Goal: Information Seeking & Learning: Compare options

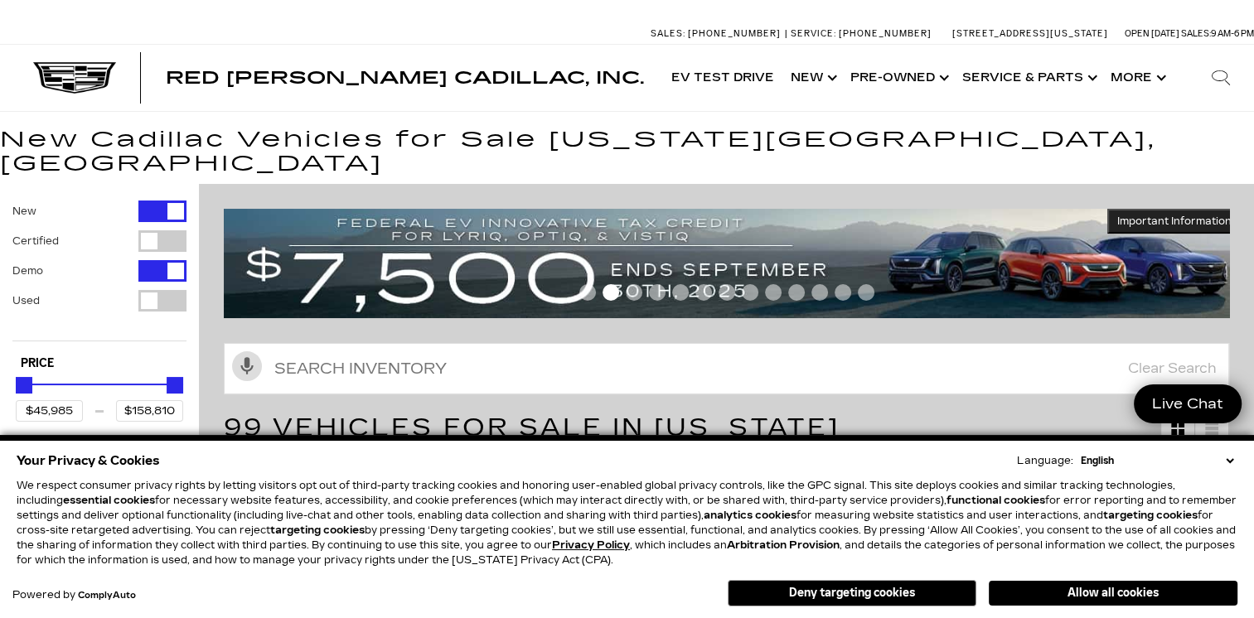
scroll to position [511, 0]
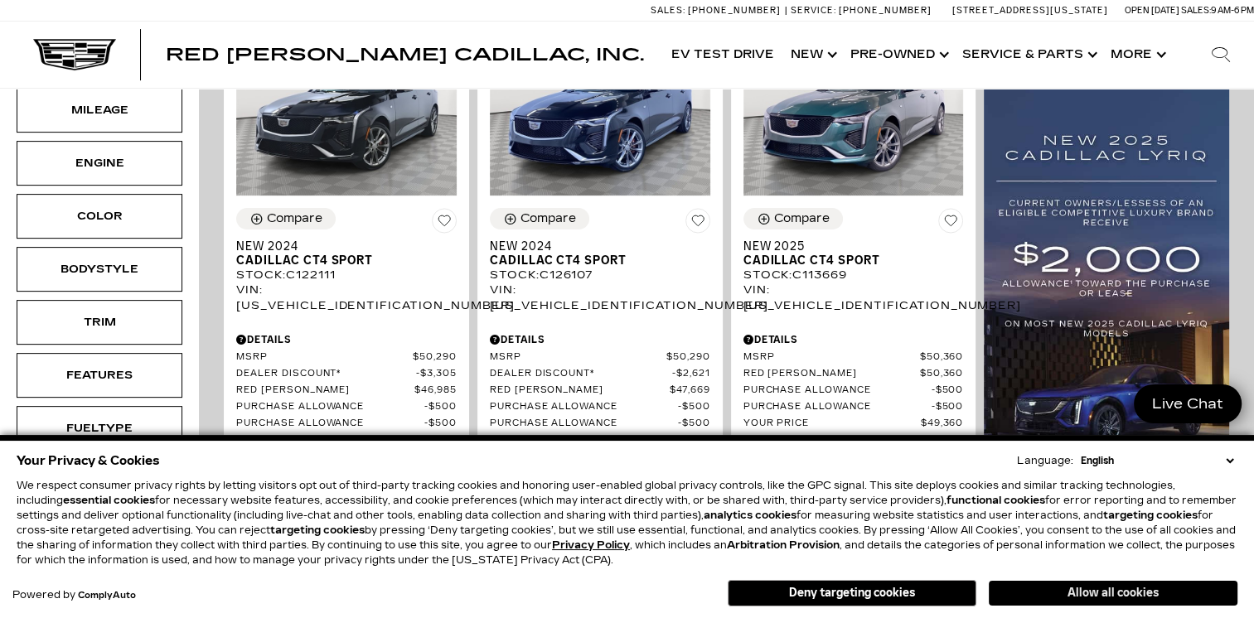
click at [1140, 595] on button "Allow all cookies" at bounding box center [1113, 593] width 249 height 25
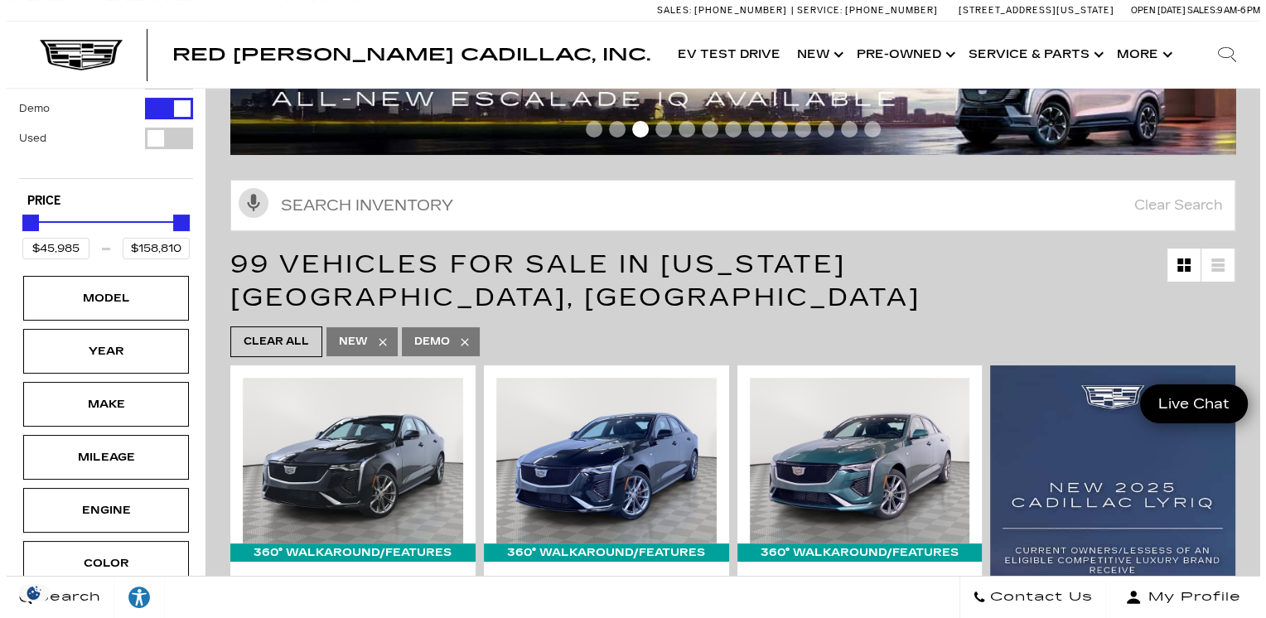
scroll to position [177, 0]
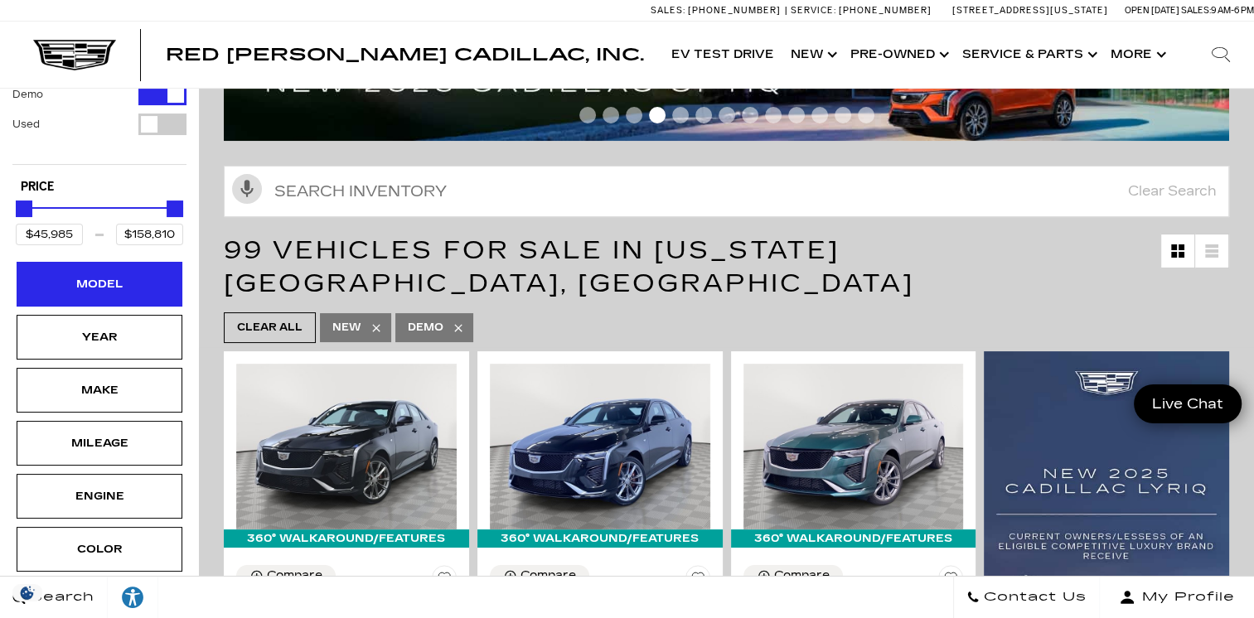
click at [126, 275] on div "Model" at bounding box center [99, 284] width 83 height 18
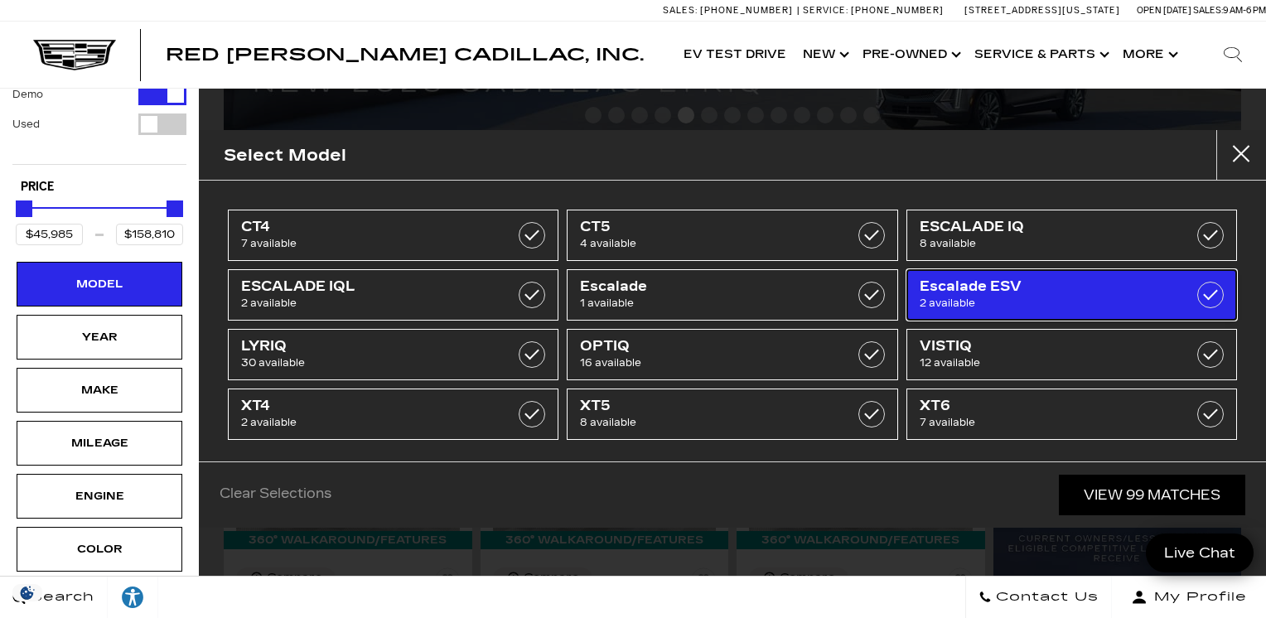
click at [1062, 292] on span "Escalade ESV" at bounding box center [1049, 286] width 259 height 17
type input "$129,320"
type input "$143,269"
checkbox input "true"
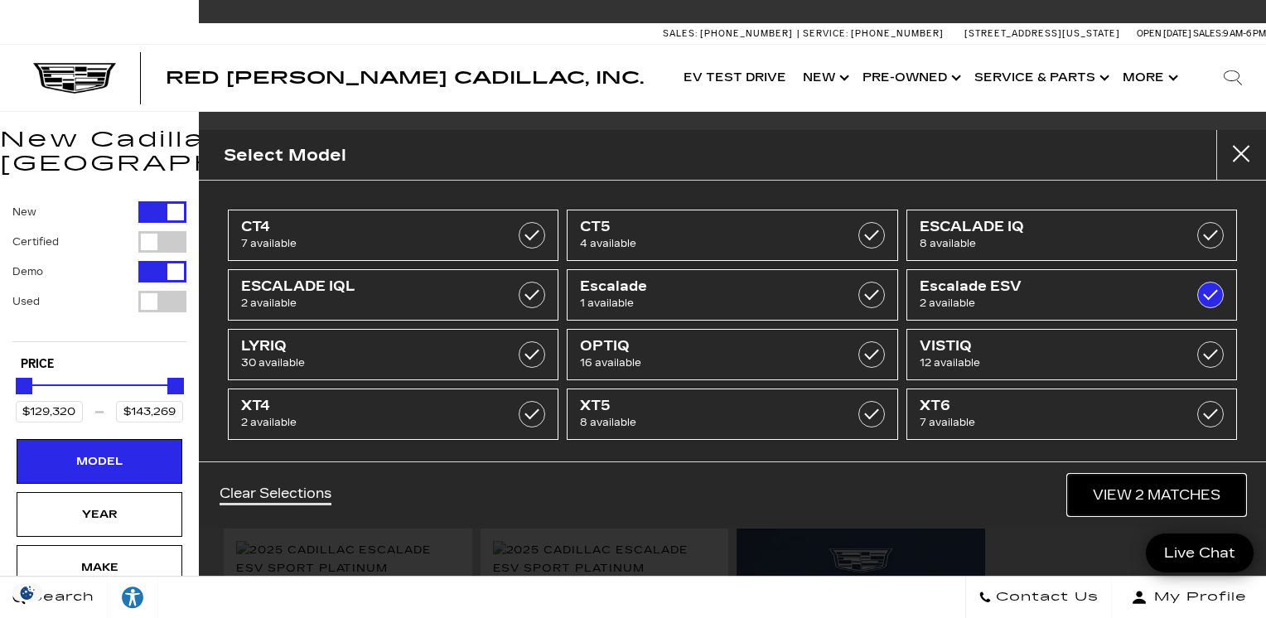
click at [1179, 501] on link "View 2 Matches" at bounding box center [1156, 495] width 177 height 41
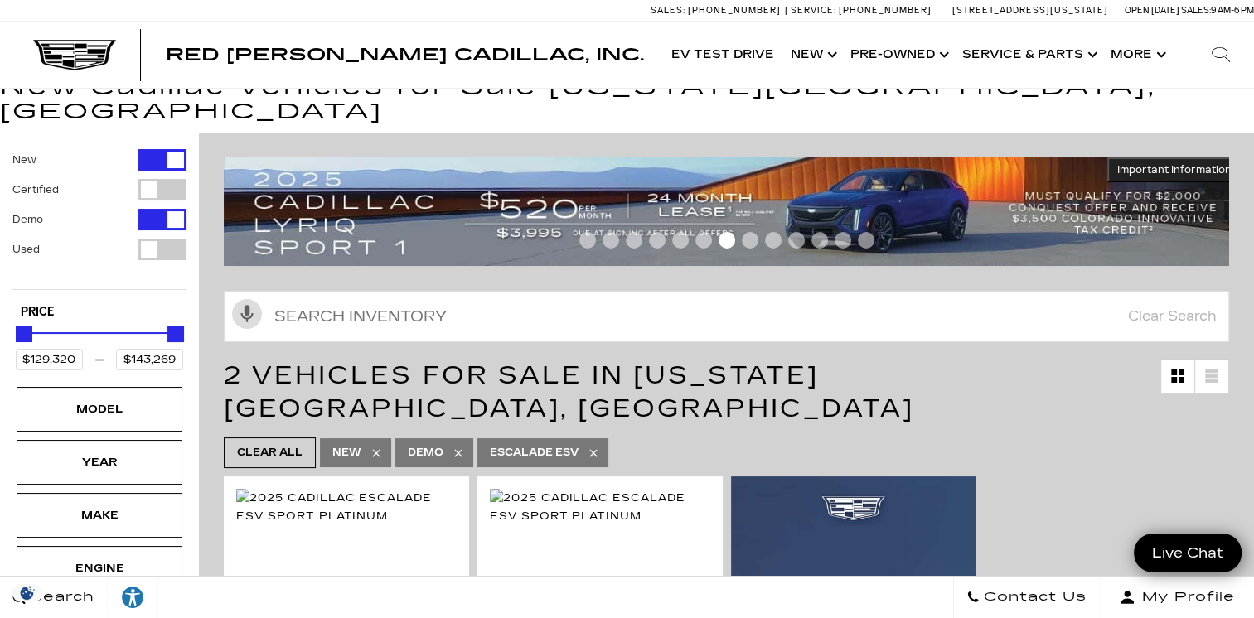
scroll to position [45, 0]
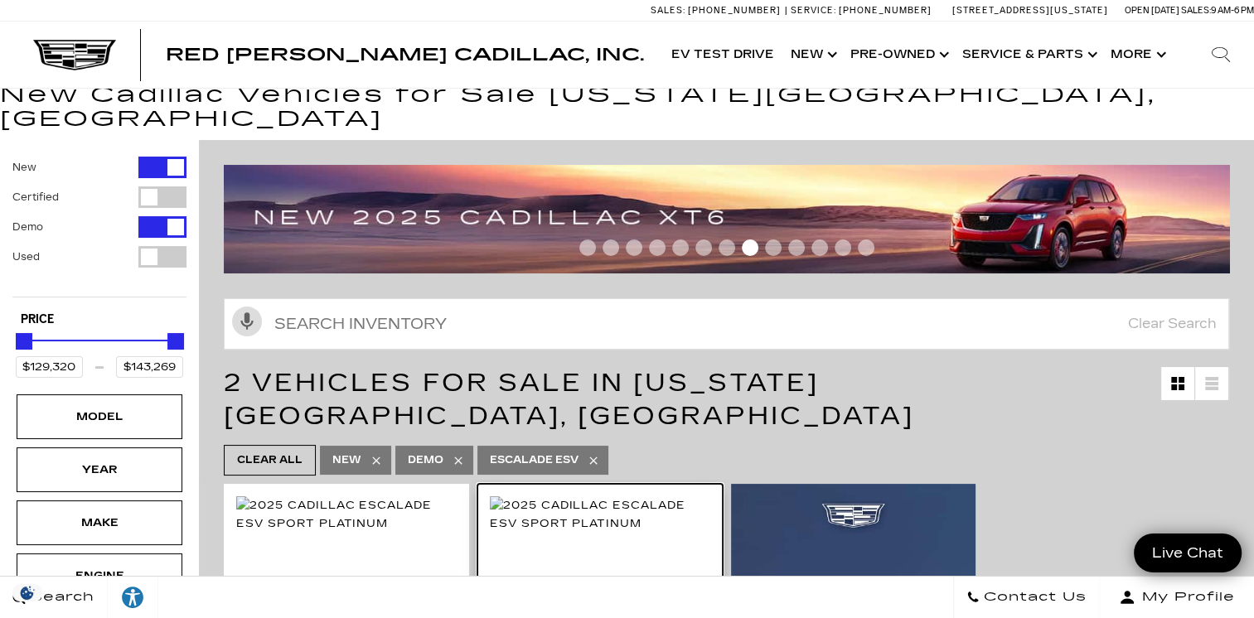
click at [579, 496] on img at bounding box center [600, 514] width 220 height 36
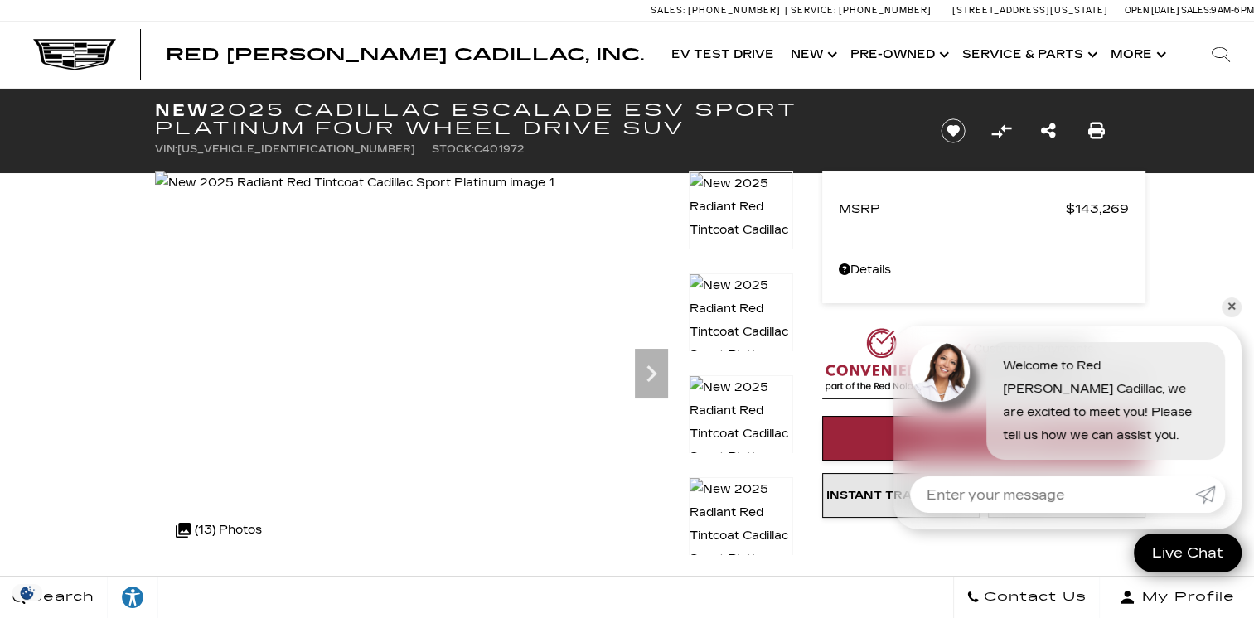
click at [351, 195] on img at bounding box center [354, 183] width 399 height 23
click at [421, 195] on img at bounding box center [354, 183] width 399 height 23
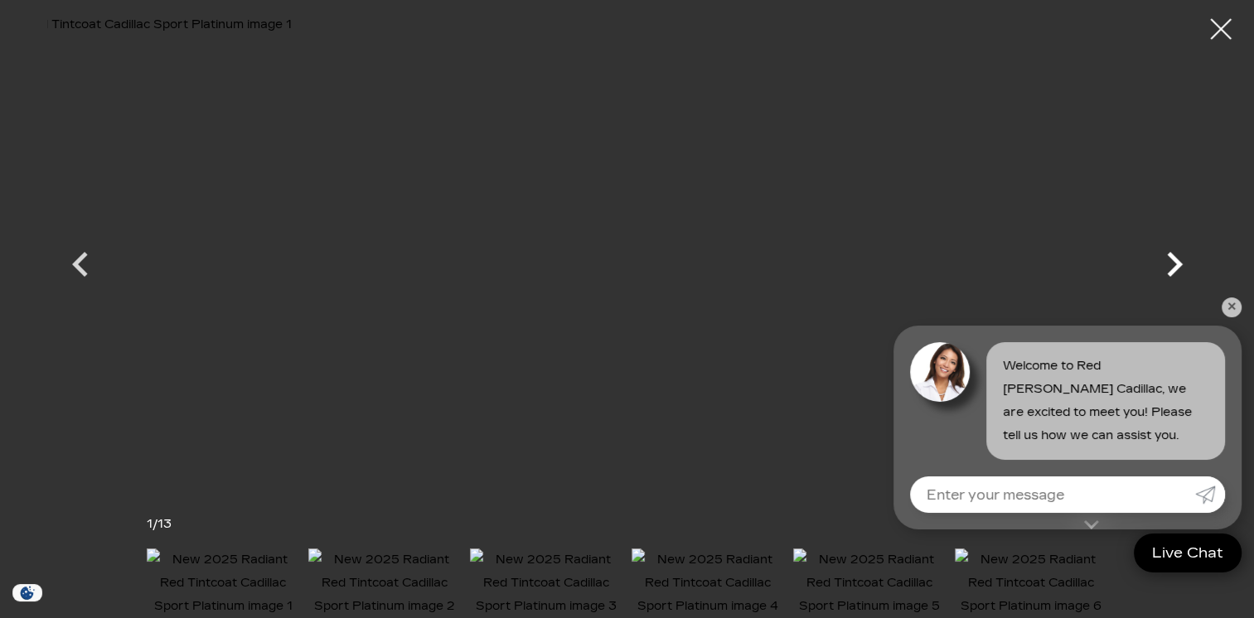
click at [1184, 236] on div "Next" at bounding box center [1175, 268] width 50 height 75
click at [1237, 302] on link "✕" at bounding box center [1232, 308] width 20 height 20
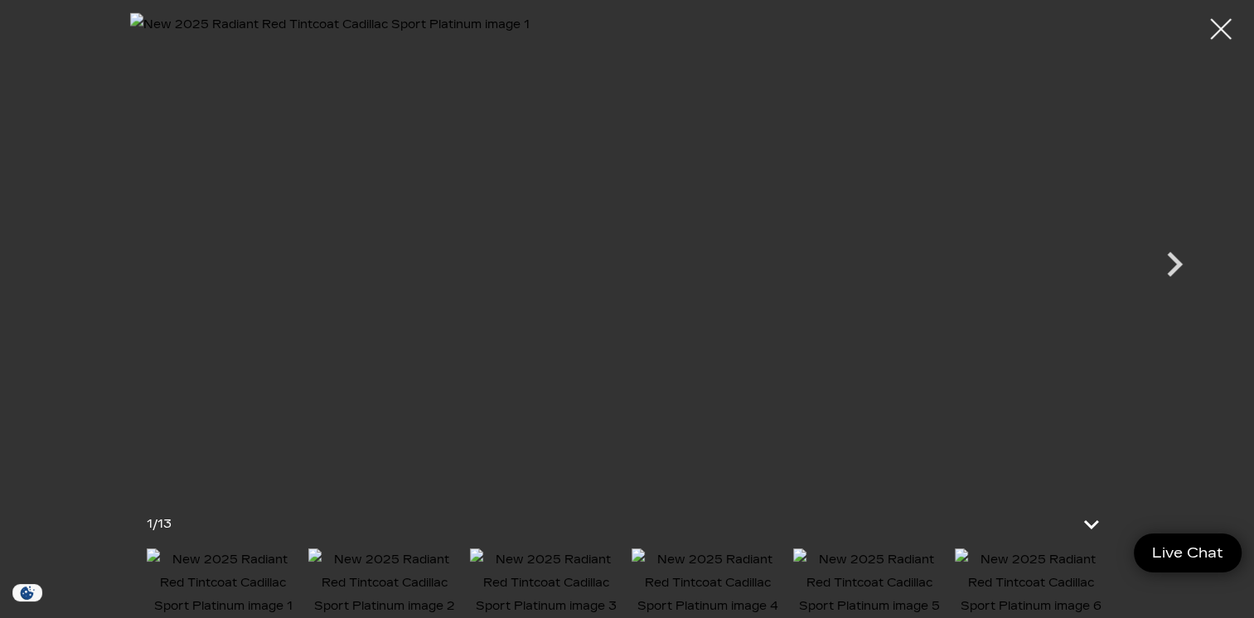
click at [1169, 262] on icon "Next" at bounding box center [1175, 265] width 50 height 50
click at [1185, 253] on icon "Next" at bounding box center [1175, 265] width 50 height 50
click at [1182, 268] on icon "Next" at bounding box center [1175, 265] width 50 height 50
click at [1190, 255] on icon "Next" at bounding box center [1175, 265] width 50 height 50
click at [1191, 255] on icon "Next" at bounding box center [1175, 265] width 50 height 50
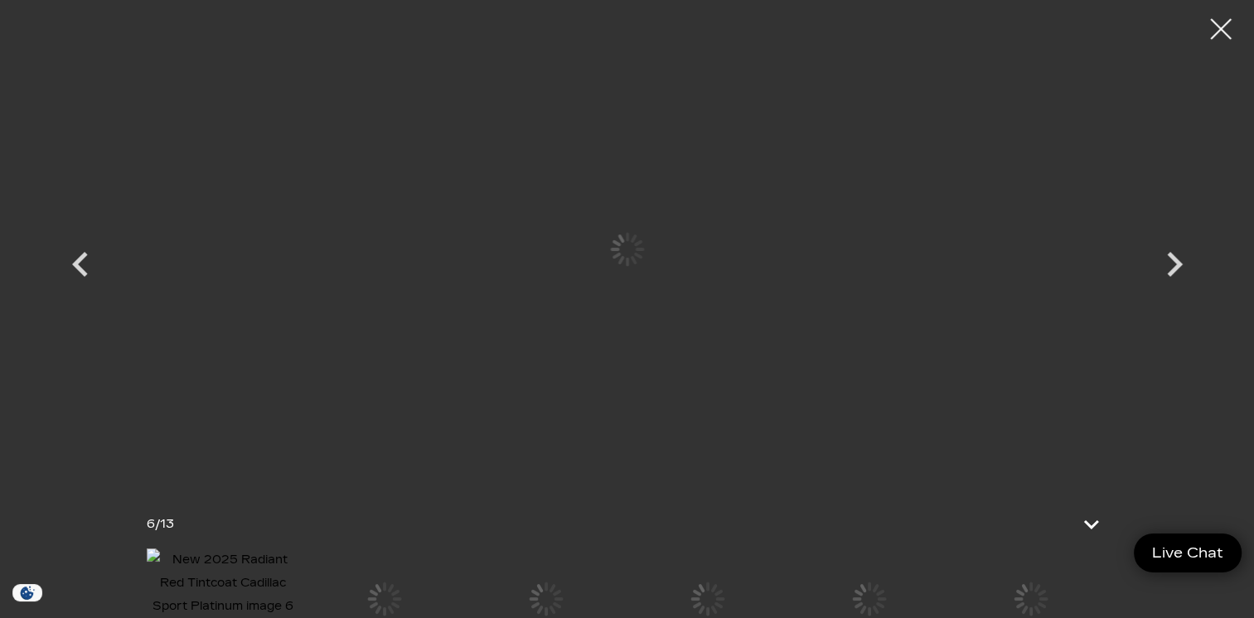
click at [1184, 260] on icon "Next" at bounding box center [1175, 265] width 50 height 50
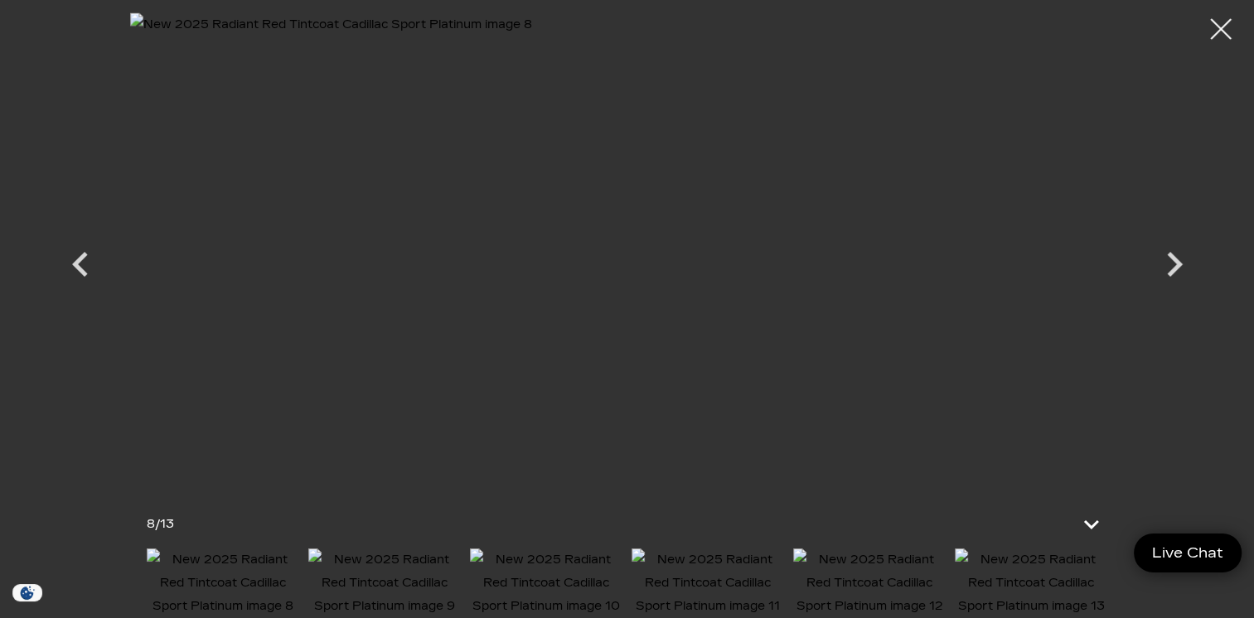
click at [544, 586] on img at bounding box center [546, 584] width 153 height 70
click at [1174, 259] on icon "Next" at bounding box center [1175, 264] width 16 height 25
click at [1189, 263] on icon "Next" at bounding box center [1175, 265] width 50 height 50
click at [1182, 276] on icon "Next" at bounding box center [1175, 265] width 50 height 50
click at [1177, 266] on div at bounding box center [627, 248] width 1160 height 473
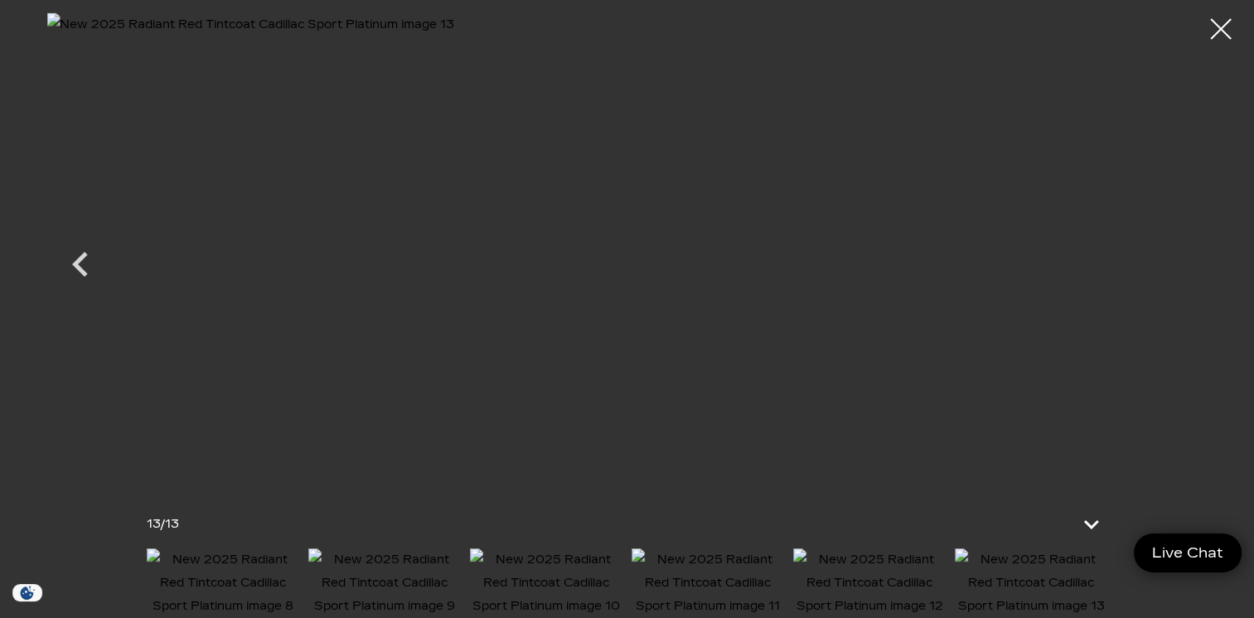
click at [44, 285] on div at bounding box center [627, 309] width 1254 height 618
click at [96, 249] on icon "Previous" at bounding box center [81, 265] width 50 height 50
click at [97, 259] on icon "Previous" at bounding box center [81, 265] width 50 height 50
click at [82, 245] on icon "Previous" at bounding box center [81, 265] width 50 height 50
click at [90, 265] on icon "Previous" at bounding box center [81, 265] width 50 height 50
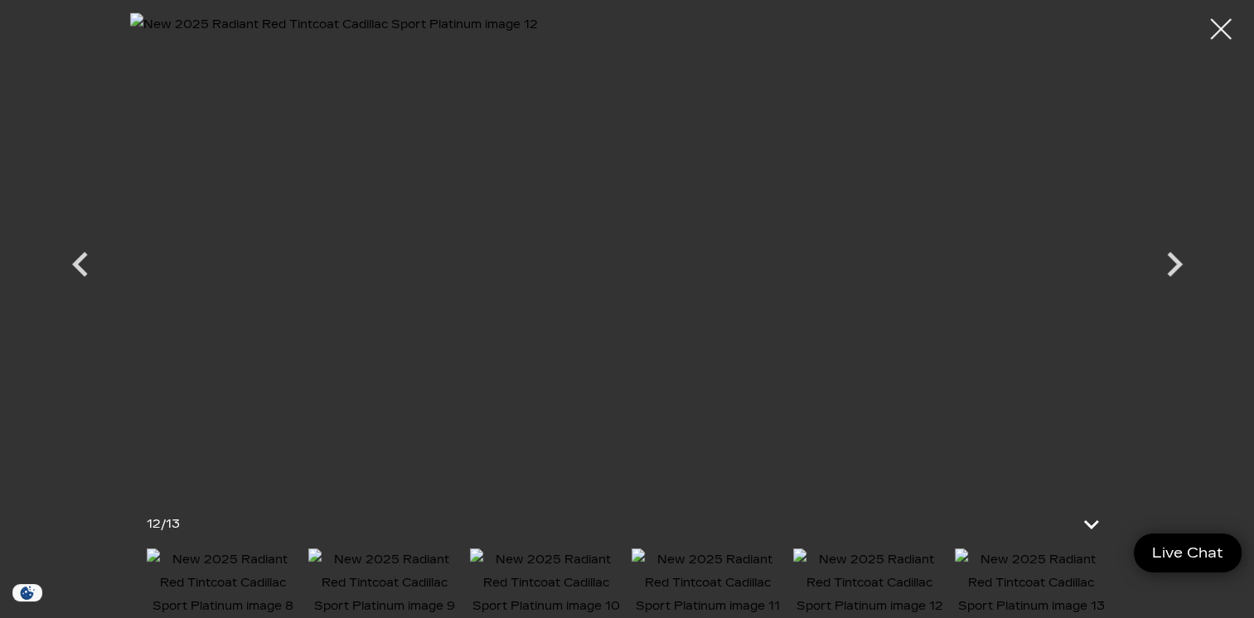
click at [80, 283] on icon "Previous" at bounding box center [81, 265] width 50 height 50
click at [78, 278] on icon "Previous" at bounding box center [81, 265] width 50 height 50
click at [70, 275] on icon "Previous" at bounding box center [81, 265] width 50 height 50
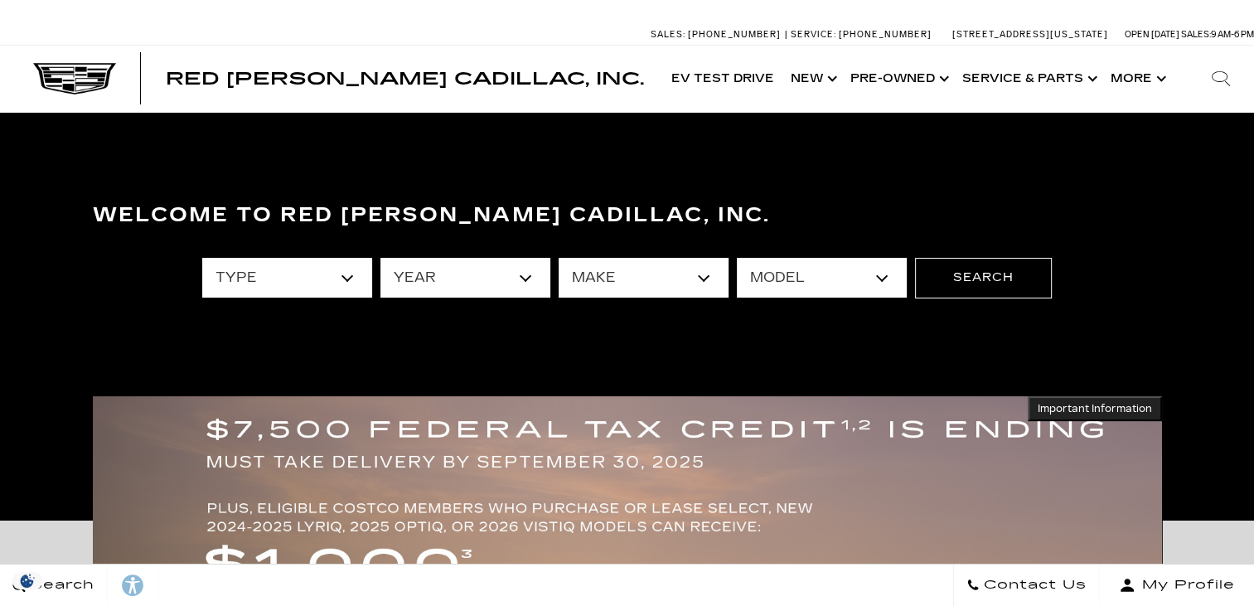
click at [875, 269] on select "model" at bounding box center [822, 278] width 170 height 40
click at [865, 261] on select "All Models 300 A6 Colorado Corvette Grand Sport Crosstrek CT4 CT5 Escalade Esca…" at bounding box center [822, 278] width 170 height 40
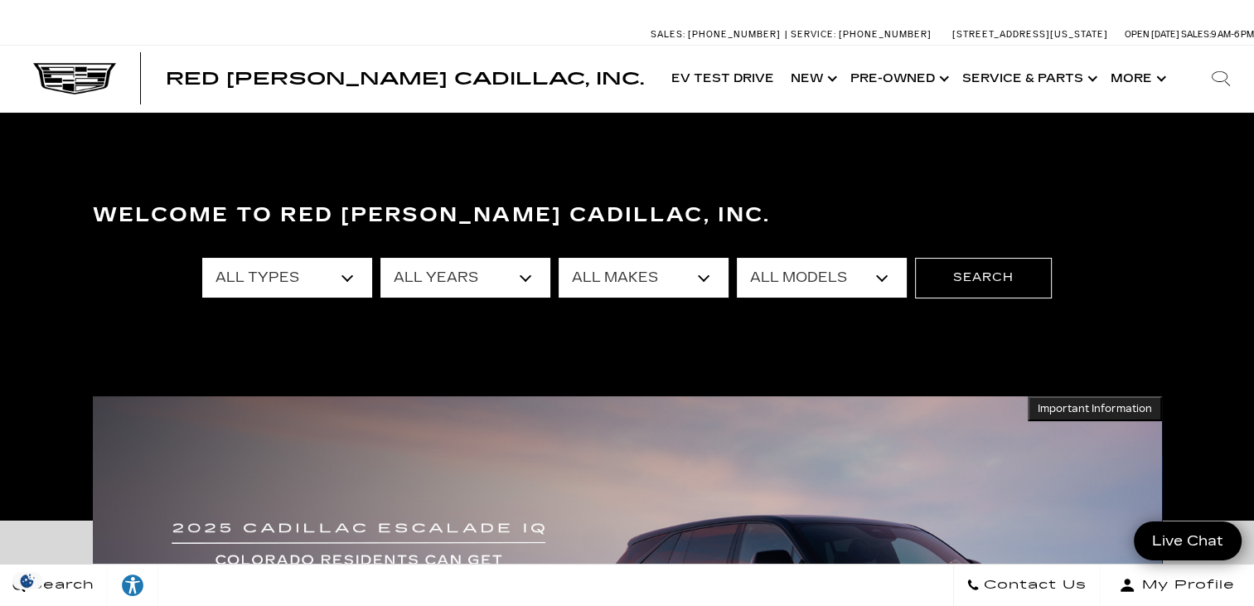
select select "Escalade ESV"
click at [737, 258] on select "All Models 300 A6 Colorado Corvette Grand Sport Crosstrek CT4 CT5 Escalade Esca…" at bounding box center [822, 278] width 170 height 40
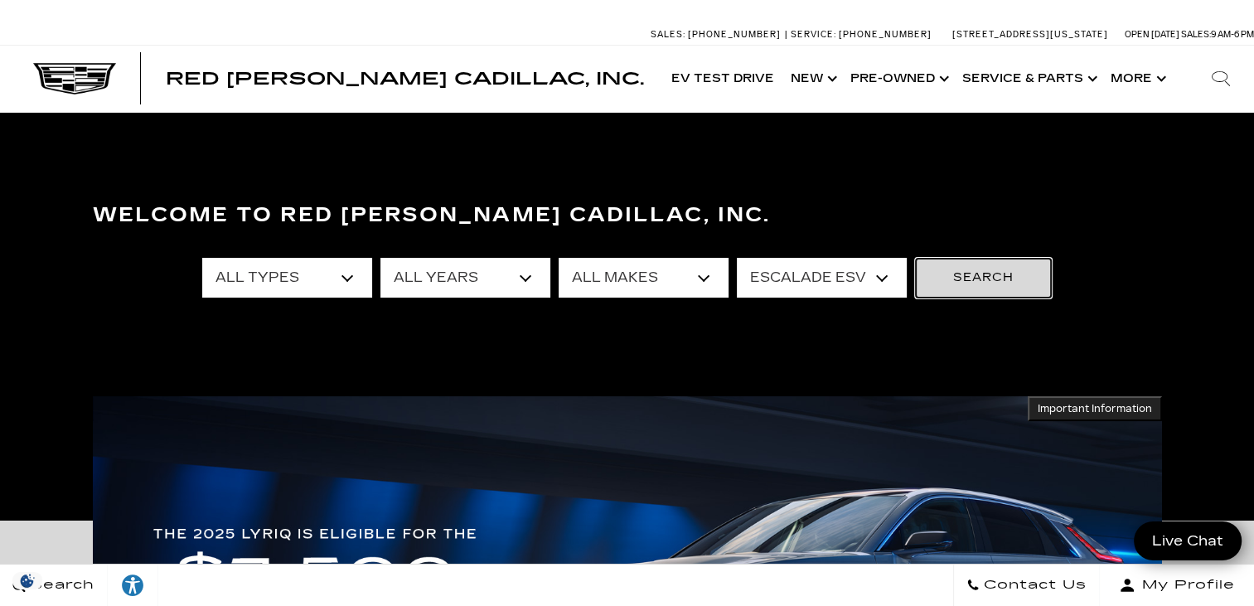
click at [1003, 274] on button "Search" at bounding box center [983, 278] width 137 height 40
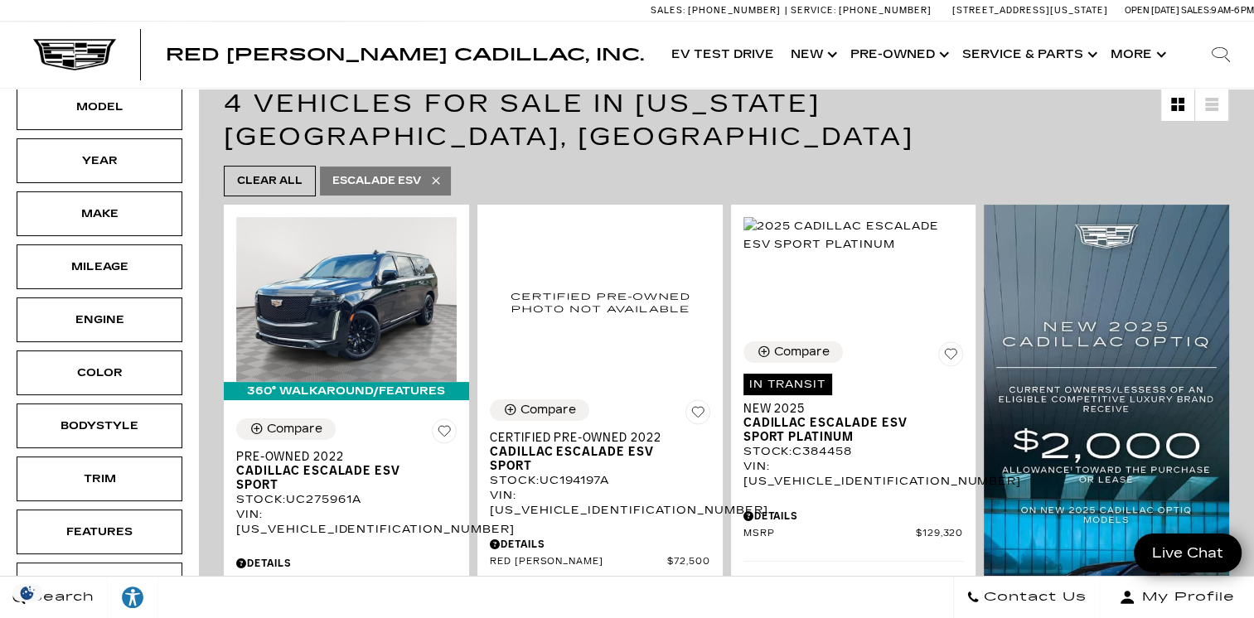
scroll to position [295, 0]
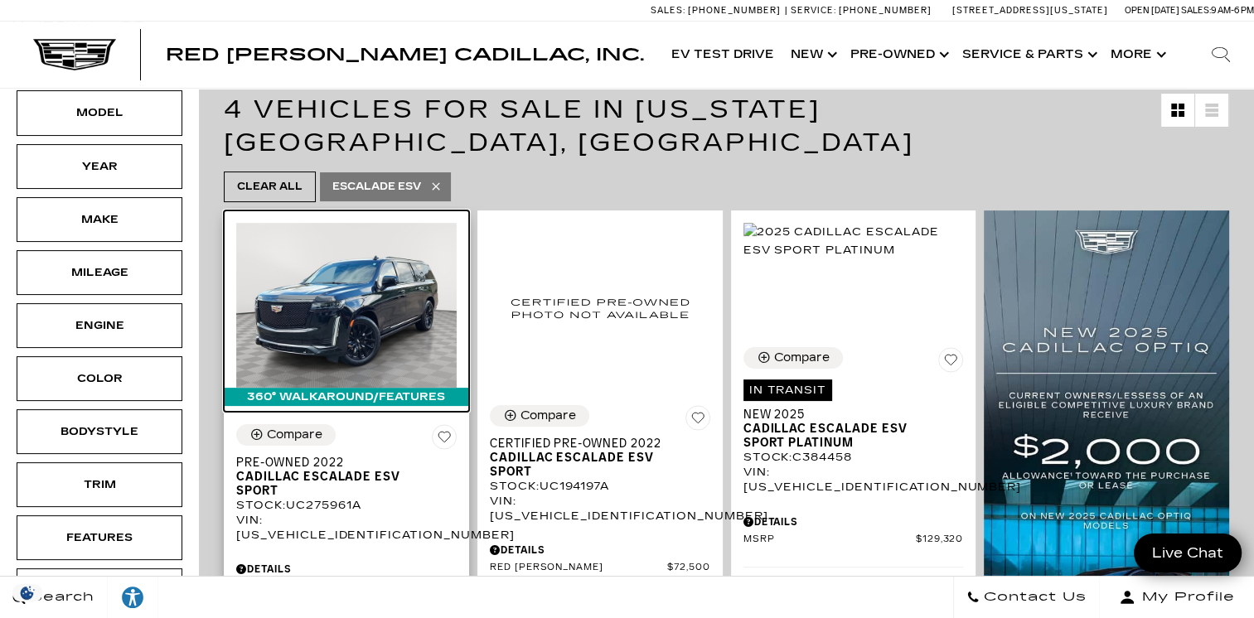
click at [351, 293] on img at bounding box center [346, 305] width 220 height 165
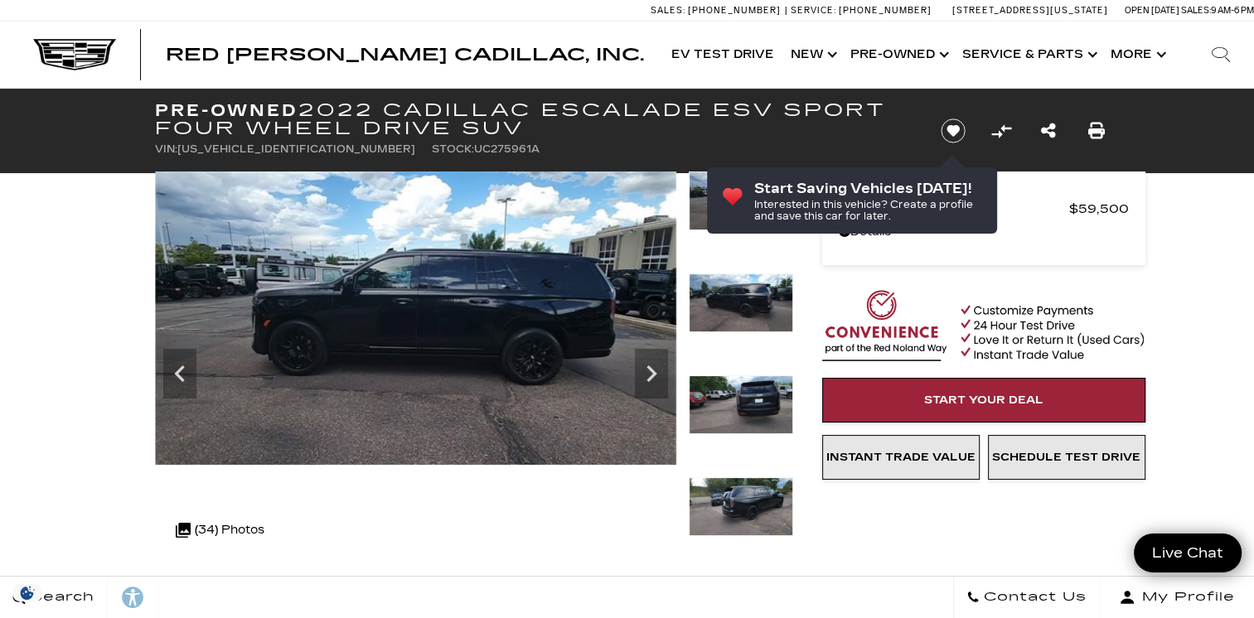
click at [658, 361] on icon "Next" at bounding box center [651, 373] width 33 height 33
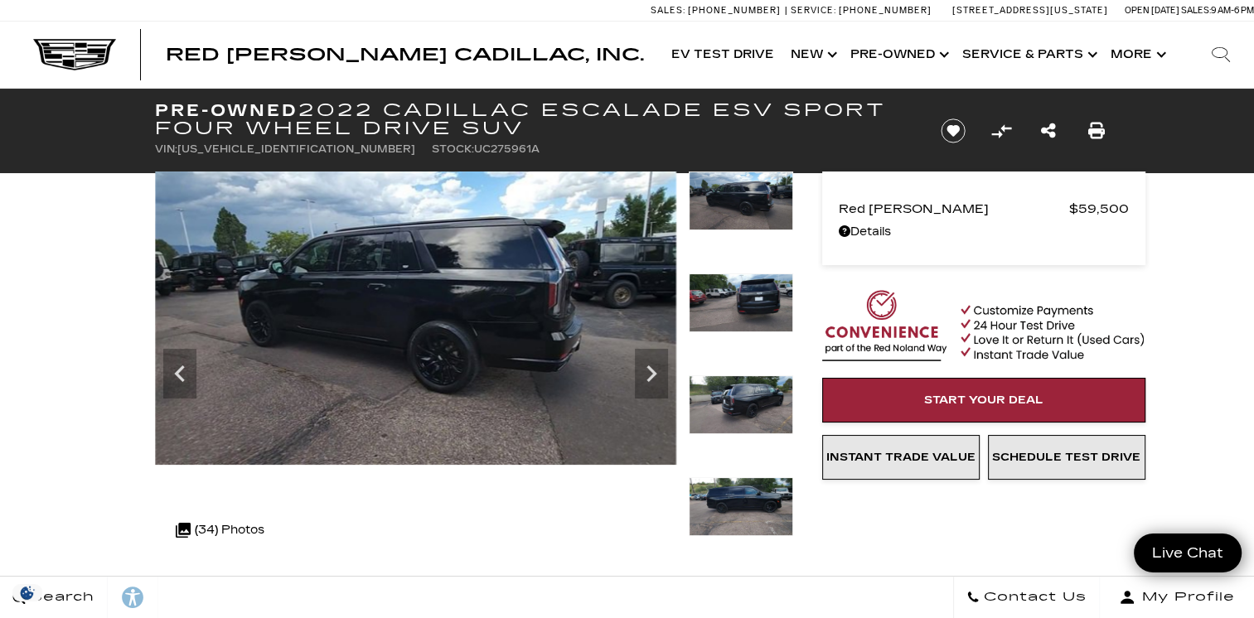
click at [642, 375] on icon "Next" at bounding box center [651, 373] width 33 height 33
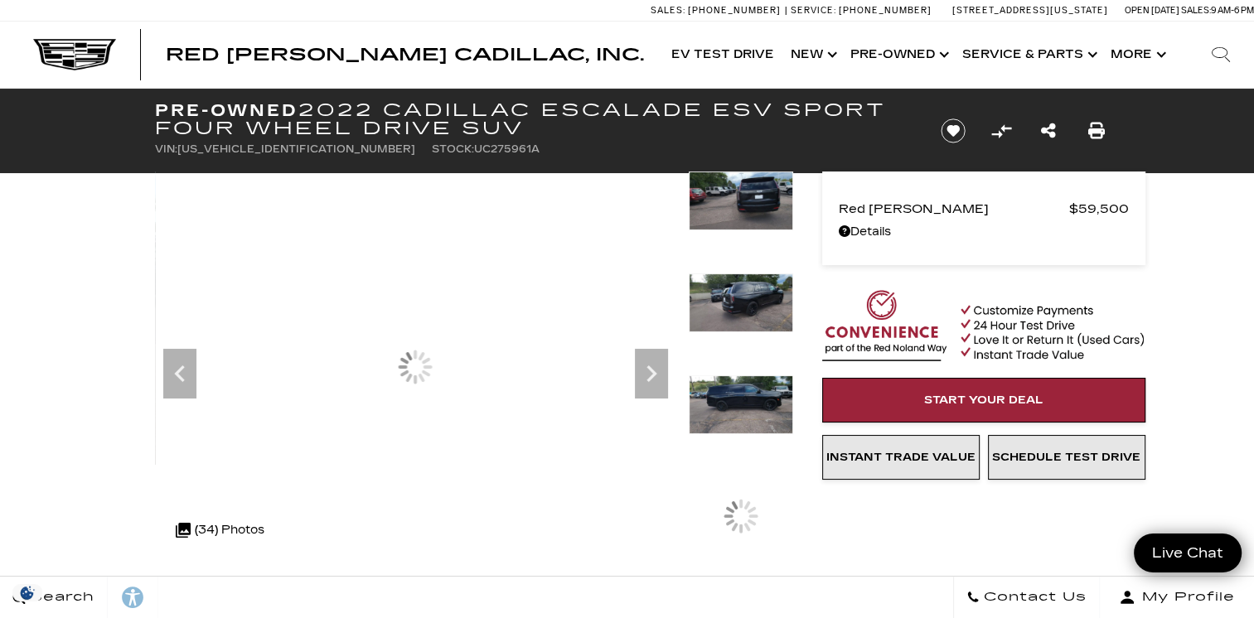
click at [515, 346] on div at bounding box center [415, 367] width 521 height 391
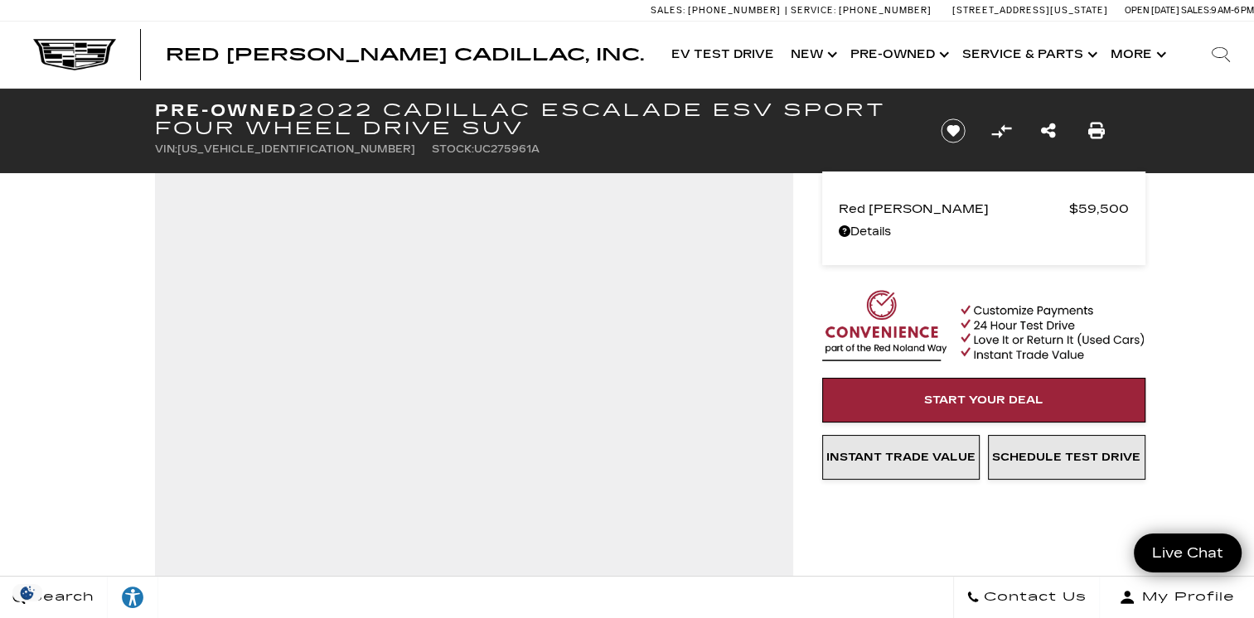
click at [29, 6] on div "Sales: (719) 896-2743 Service: (719) 896-2694 990 Motor City Drive, Colorado Sp…" at bounding box center [627, 10] width 1254 height 21
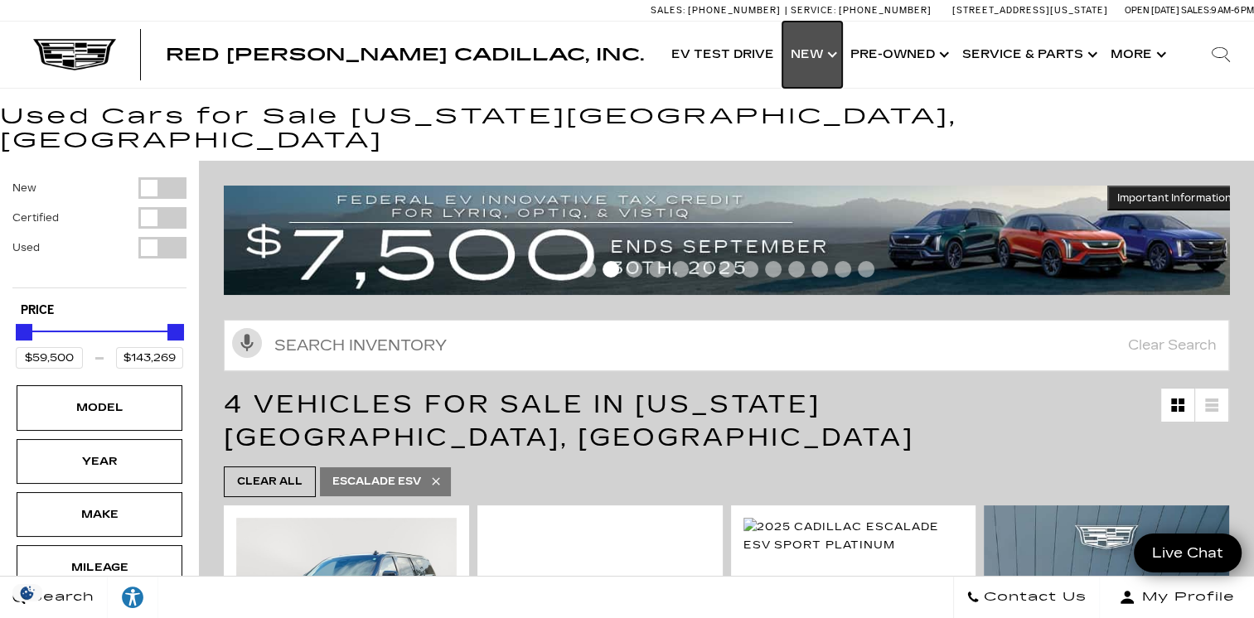
click at [835, 53] on link "Show New" at bounding box center [812, 55] width 60 height 66
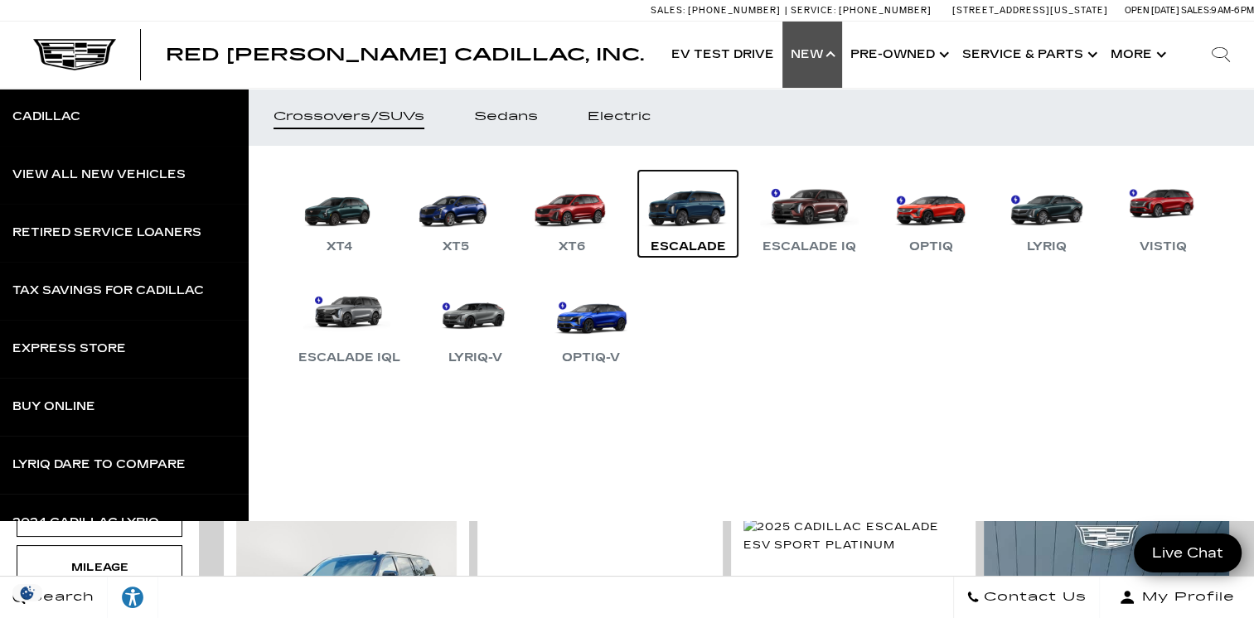
click at [690, 237] on div "Escalade" at bounding box center [688, 247] width 92 height 20
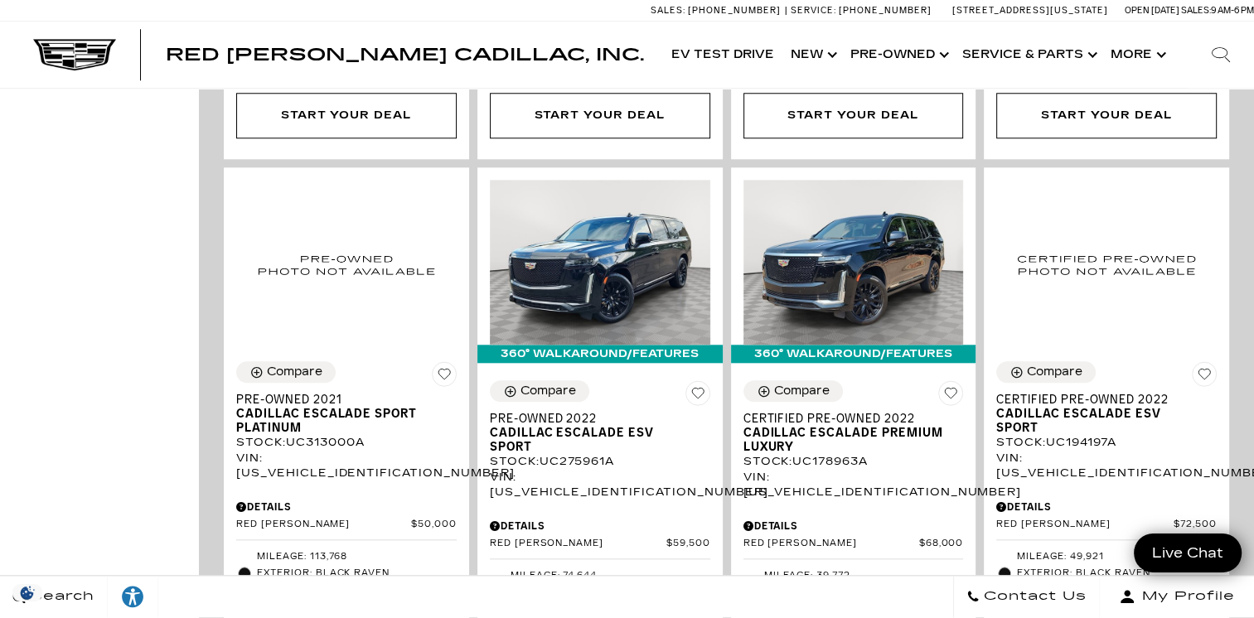
scroll to position [1634, 0]
click at [710, 600] on span "Interior: Jet Black, Leather seating surfaces with precision perforated inserts" at bounding box center [611, 625] width 200 height 50
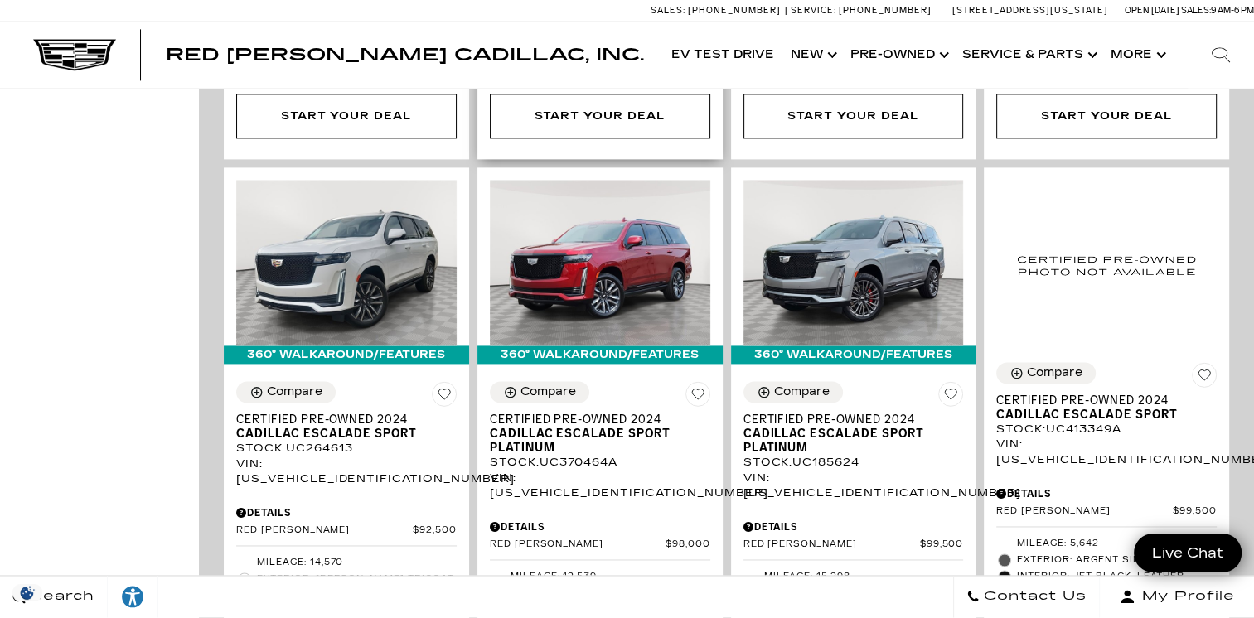
scroll to position [2342, 0]
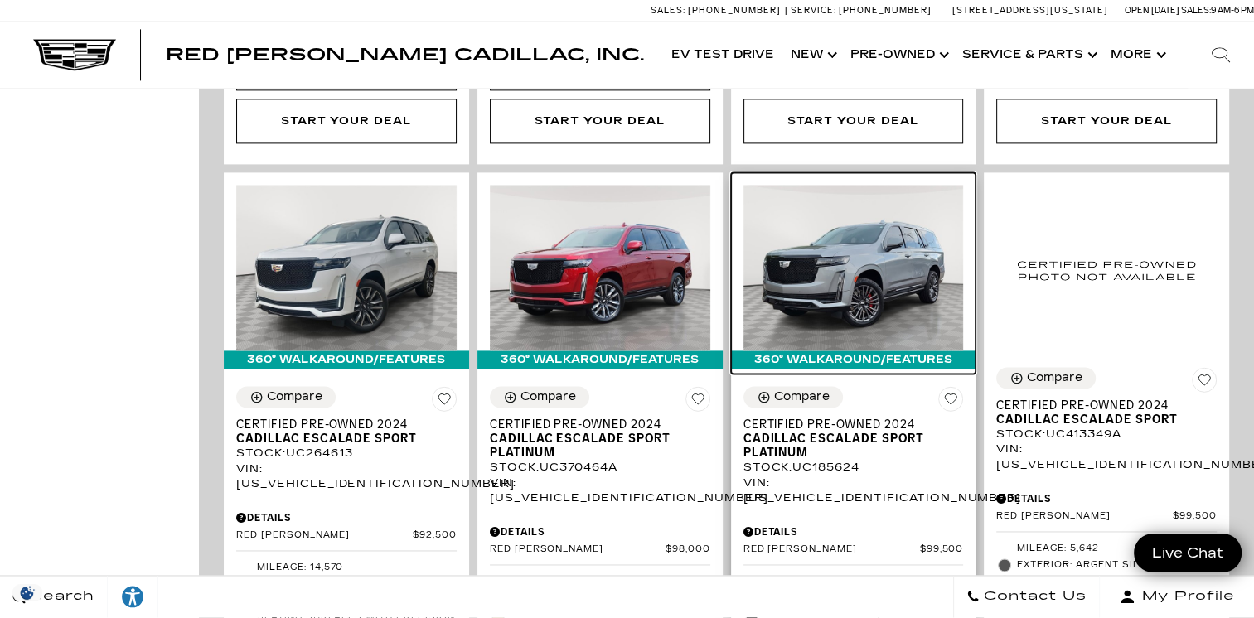
click at [922, 236] on img at bounding box center [853, 267] width 220 height 165
click at [921, 208] on img at bounding box center [853, 267] width 220 height 165
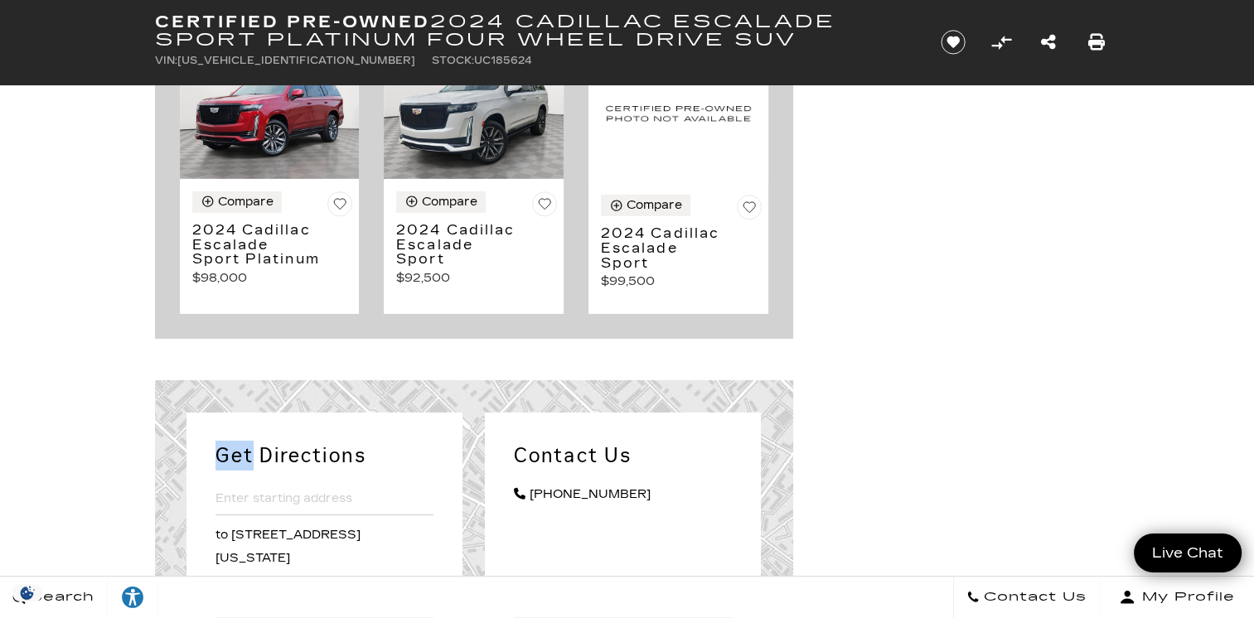
scroll to position [5309, 0]
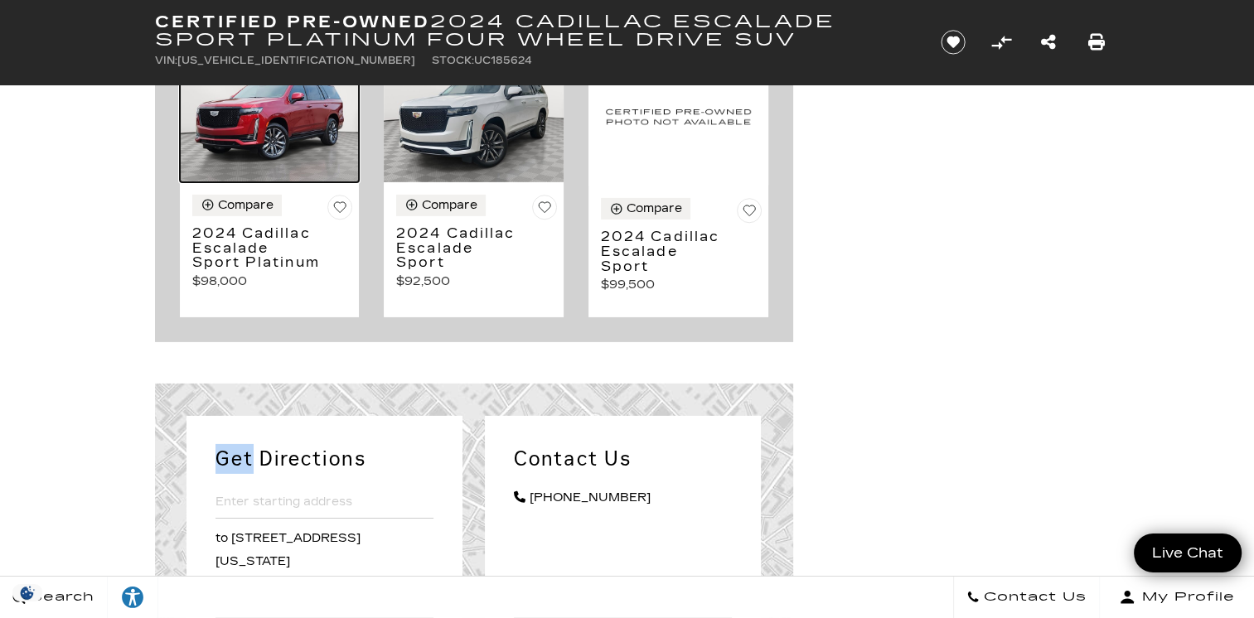
click at [263, 182] on img at bounding box center [270, 114] width 180 height 135
click at [278, 173] on img at bounding box center [270, 114] width 180 height 135
